Goal: Information Seeking & Learning: Learn about a topic

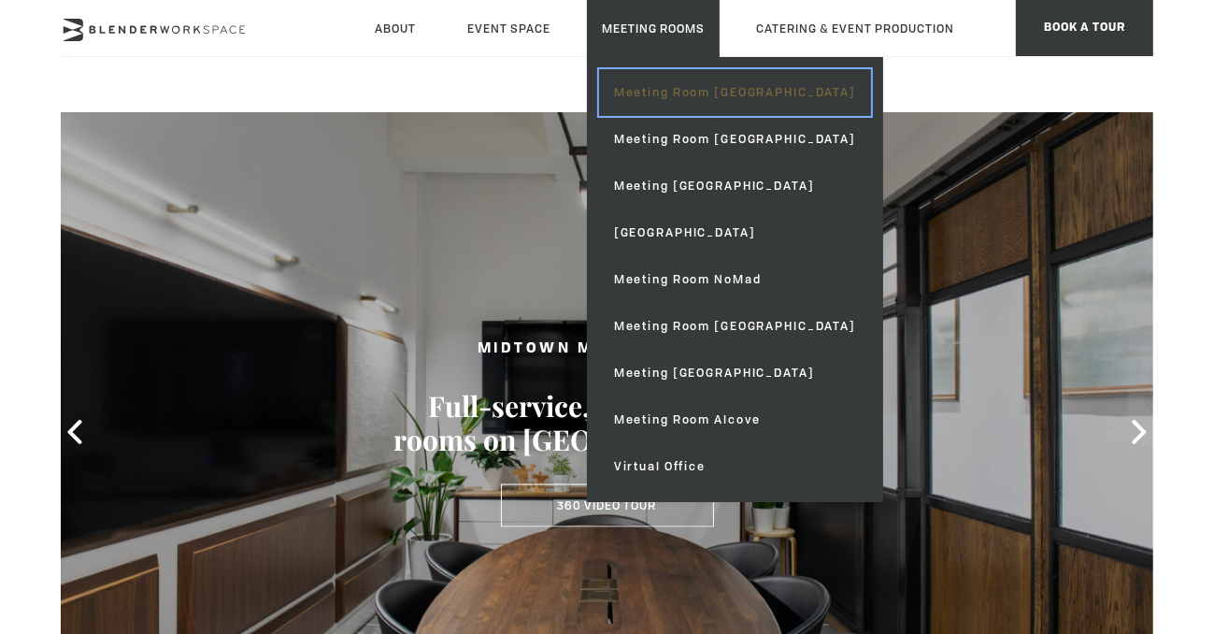
click at [646, 89] on link "Meeting Room [GEOGRAPHIC_DATA]" at bounding box center [735, 92] width 272 height 47
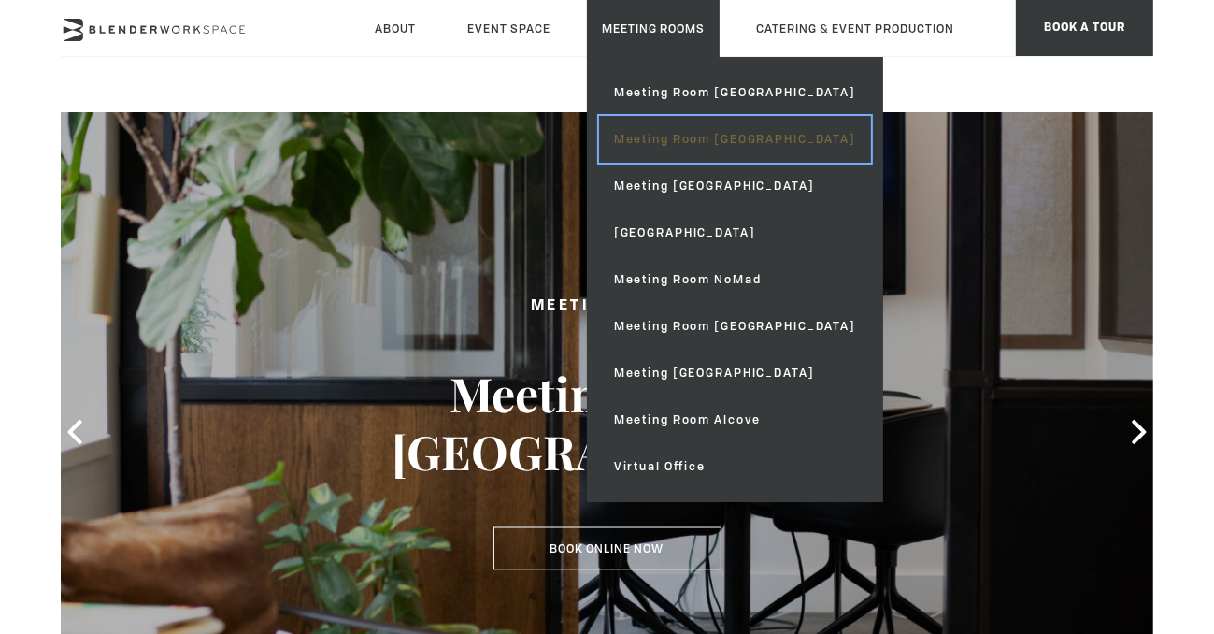
click at [651, 133] on link "Meeting Room [GEOGRAPHIC_DATA]" at bounding box center [735, 139] width 272 height 47
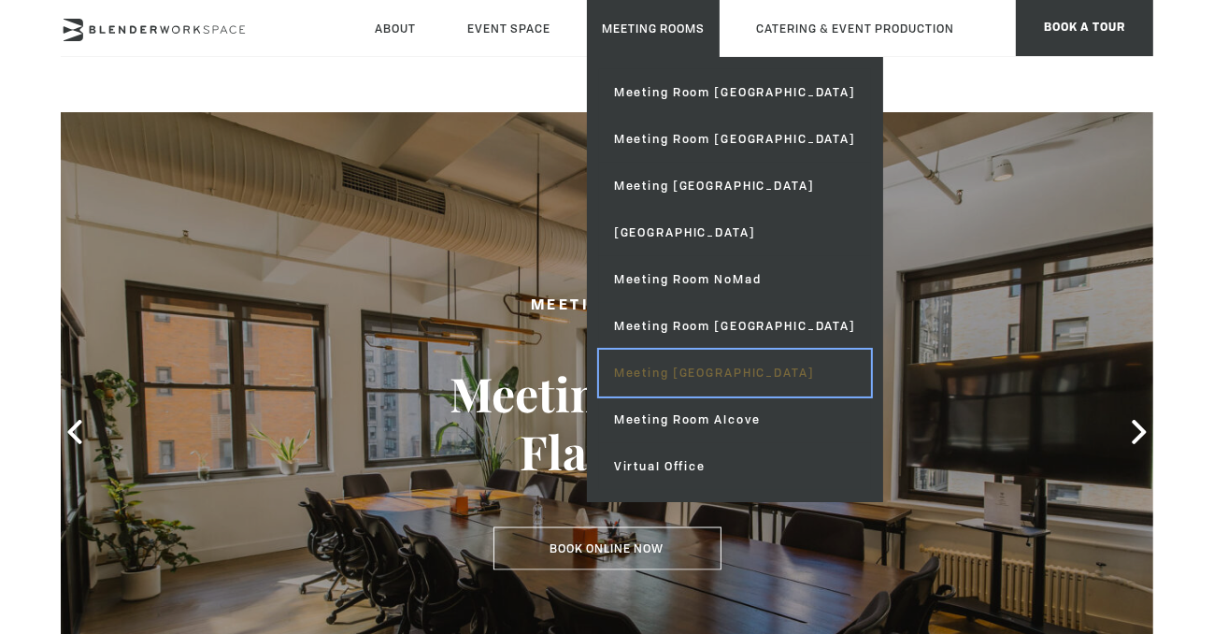
click at [678, 374] on link "Meeting [GEOGRAPHIC_DATA]" at bounding box center [735, 373] width 272 height 47
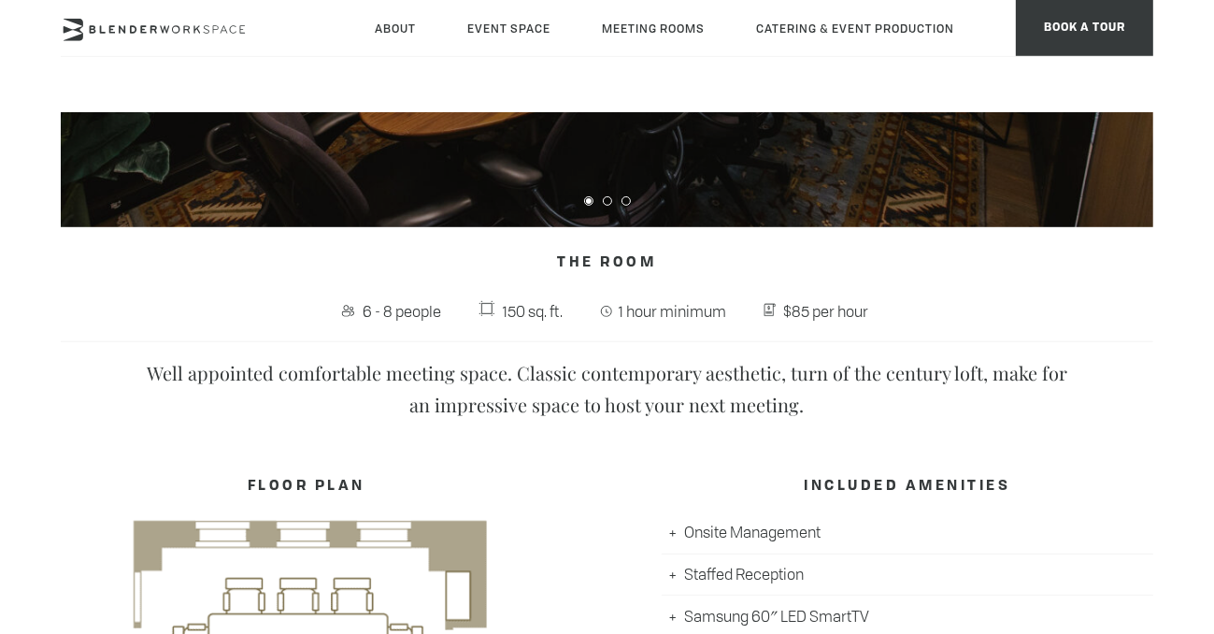
scroll to position [525, 0]
